Goal: Use online tool/utility: Utilize a website feature to perform a specific function

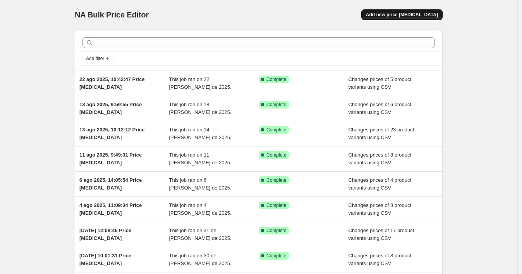
click at [396, 13] on span "Add new price change job" at bounding box center [402, 15] width 72 height 6
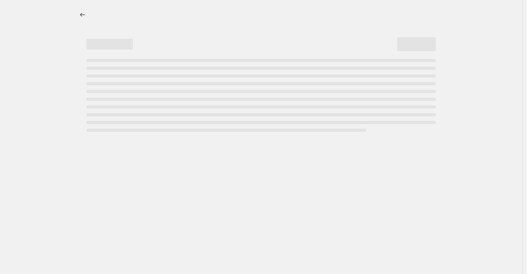
select select "percentage"
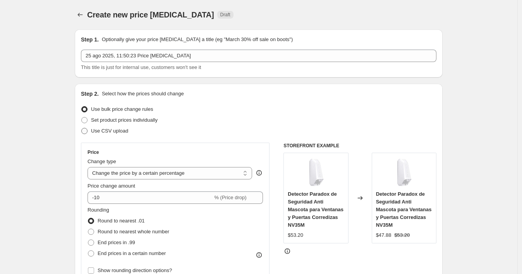
click at [94, 131] on span "Use CSV upload" at bounding box center [109, 131] width 37 height 6
click at [82, 128] on input "Use CSV upload" at bounding box center [81, 128] width 0 height 0
radio input "true"
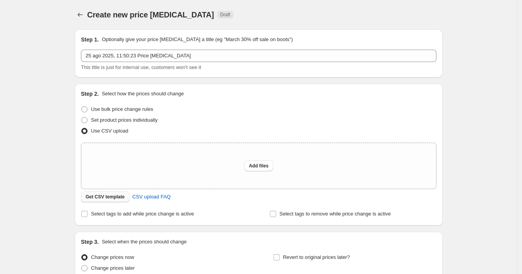
click at [115, 198] on span "Get CSV template" at bounding box center [105, 197] width 39 height 6
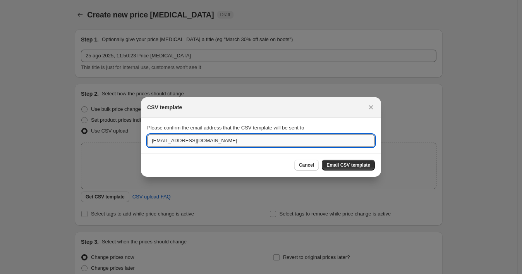
click at [203, 142] on input "ssolutionit2021@gmail.com" at bounding box center [261, 140] width 228 height 12
paste input "wshopify738"
type input "wshopify738@gmail.com"
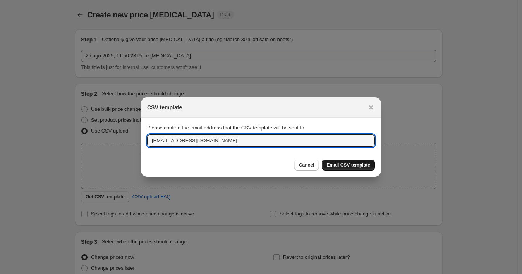
click at [341, 160] on button "Email CSV template" at bounding box center [348, 165] width 53 height 11
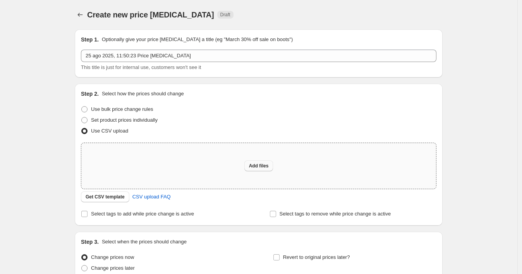
click at [262, 165] on span "Add files" at bounding box center [259, 166] width 20 height 6
type input "C:\fakepath\25082025_1206 P3SHOPIFY.csv"
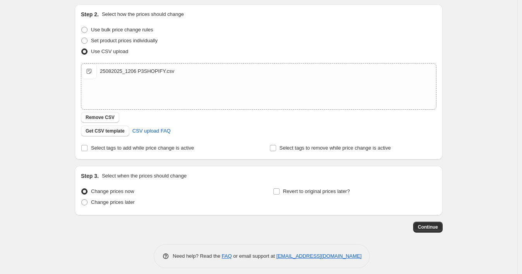
scroll to position [84, 0]
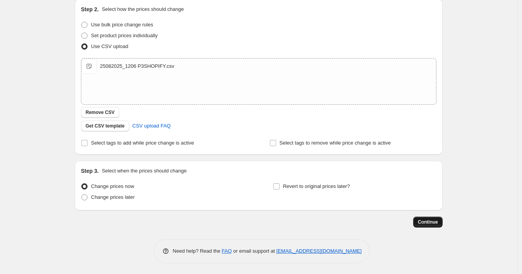
click at [434, 221] on span "Continue" at bounding box center [428, 222] width 20 height 6
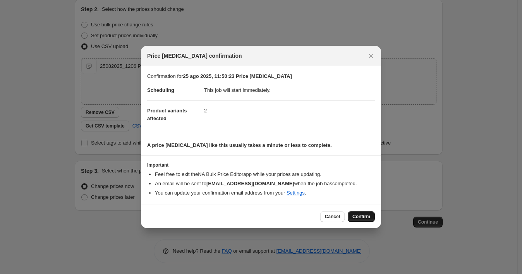
click at [361, 216] on span "Confirm" at bounding box center [362, 217] width 18 height 6
